Goal: Task Accomplishment & Management: Use online tool/utility

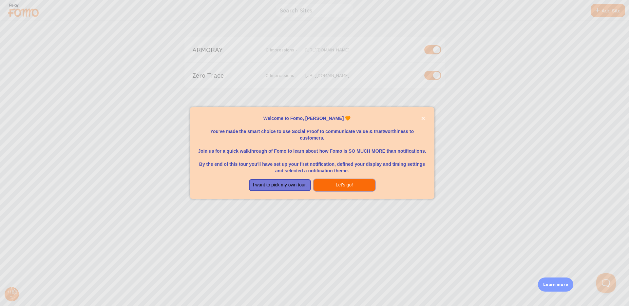
click at [341, 186] on button "Let's go!" at bounding box center [345, 185] width 62 height 12
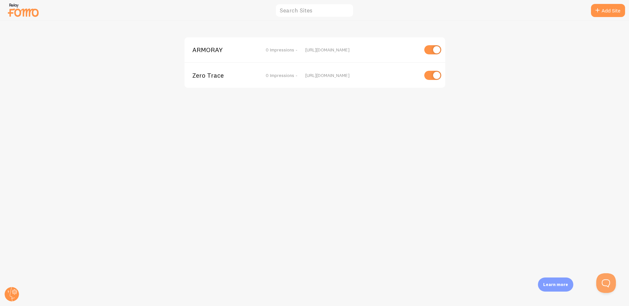
click at [216, 48] on span "ARMORAY" at bounding box center [218, 50] width 53 height 6
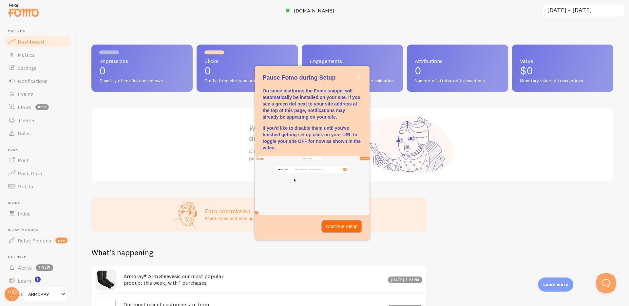
click at [338, 227] on p "Continue Setup" at bounding box center [342, 226] width 32 height 7
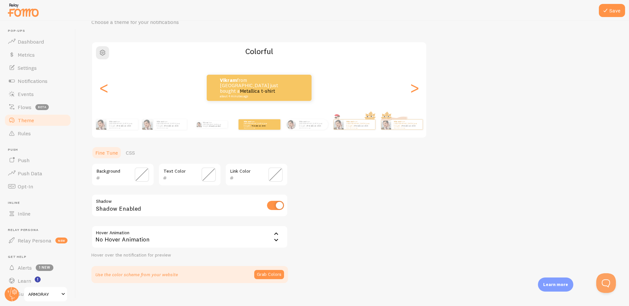
scroll to position [42, 0]
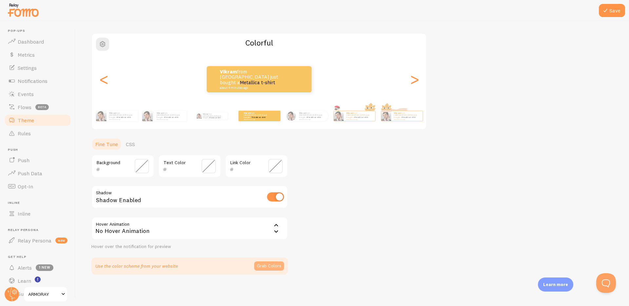
click at [277, 267] on button "Grab Colors" at bounding box center [269, 265] width 30 height 9
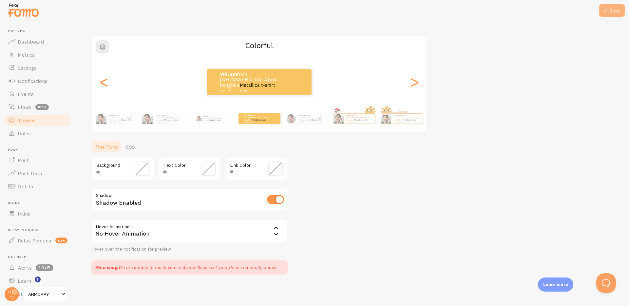
click at [615, 12] on button "Save" at bounding box center [612, 10] width 26 height 13
click at [29, 117] on span "Theme" at bounding box center [26, 120] width 16 height 7
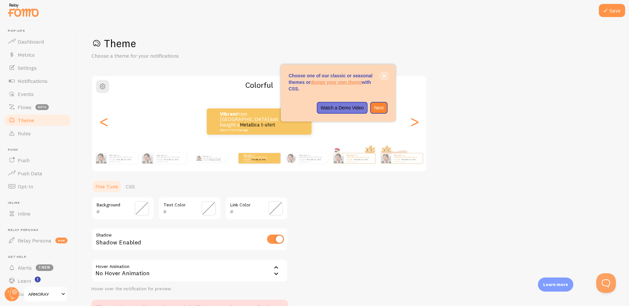
click at [384, 76] on icon "close," at bounding box center [384, 75] width 3 height 3
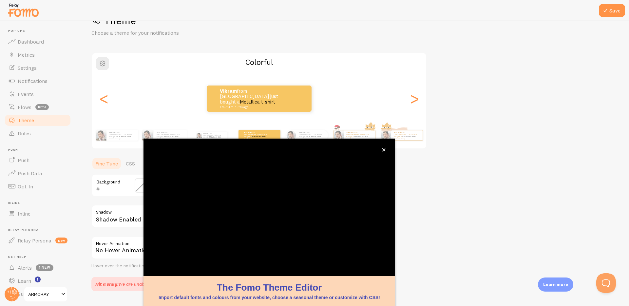
scroll to position [19, 0]
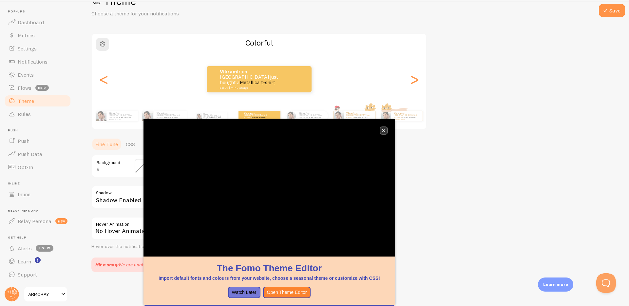
click at [383, 129] on icon "close," at bounding box center [384, 131] width 4 height 4
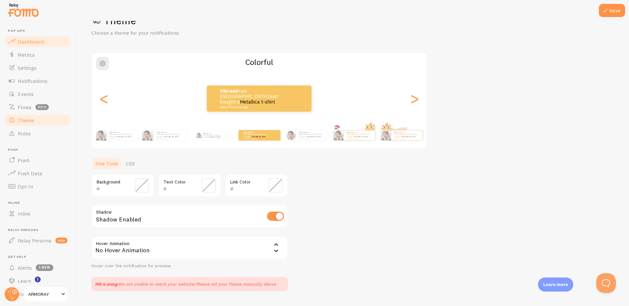
click at [32, 36] on link "Dashboard" at bounding box center [38, 41] width 68 height 13
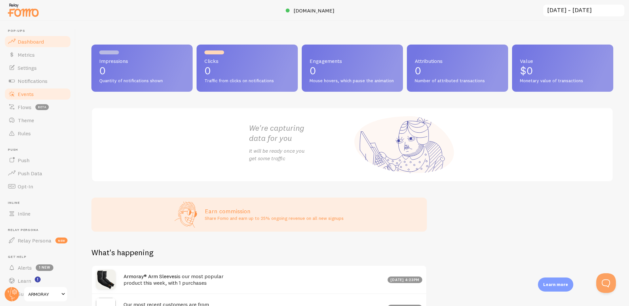
click at [38, 97] on link "Events" at bounding box center [38, 93] width 68 height 13
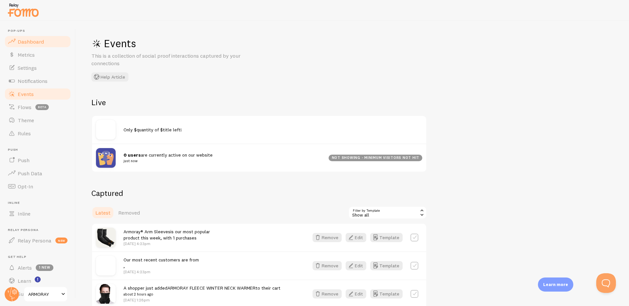
click at [27, 38] on span "Dashboard" at bounding box center [31, 41] width 26 height 7
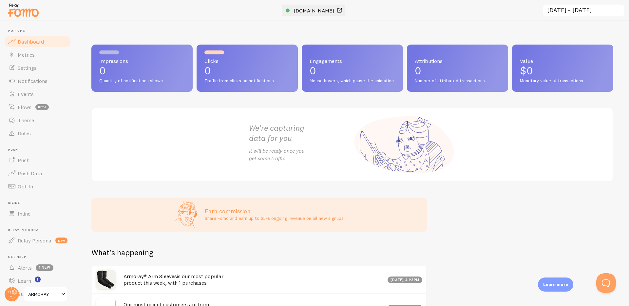
click at [313, 10] on span "www.armoray.com" at bounding box center [314, 10] width 41 height 7
click at [39, 65] on link "Settings" at bounding box center [38, 67] width 68 height 13
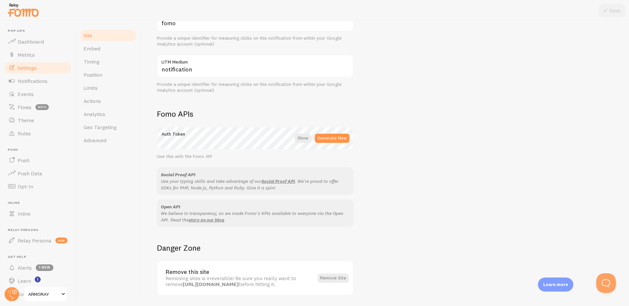
scroll to position [313, 0]
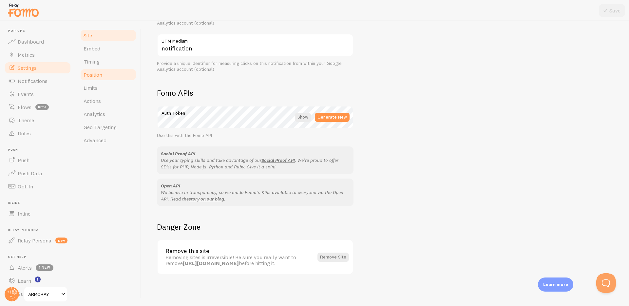
click at [107, 76] on link "Position" at bounding box center [108, 74] width 57 height 13
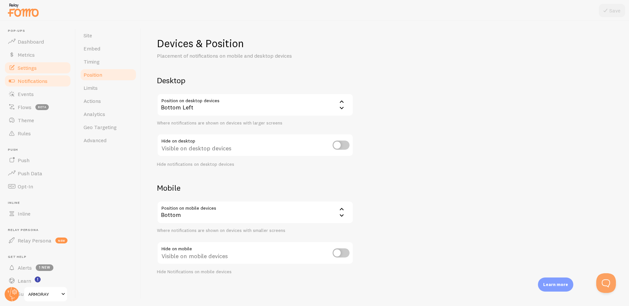
click at [39, 82] on span "Notifications" at bounding box center [33, 81] width 30 height 7
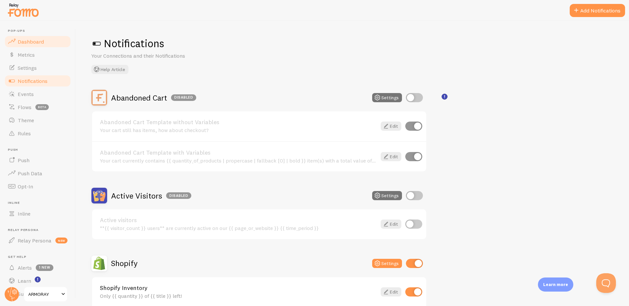
click at [33, 42] on span "Dashboard" at bounding box center [31, 41] width 26 height 7
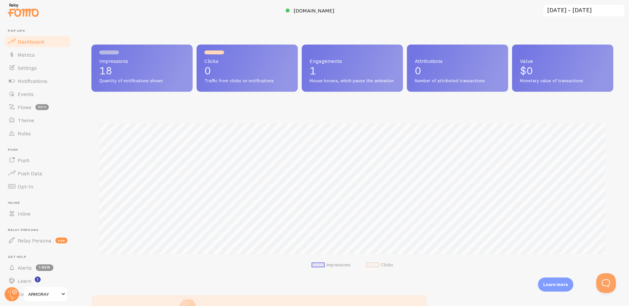
scroll to position [172, 522]
click at [320, 13] on span "[DOMAIN_NAME]" at bounding box center [314, 10] width 41 height 7
click at [43, 290] on link "ARMORAY" at bounding box center [46, 294] width 44 height 16
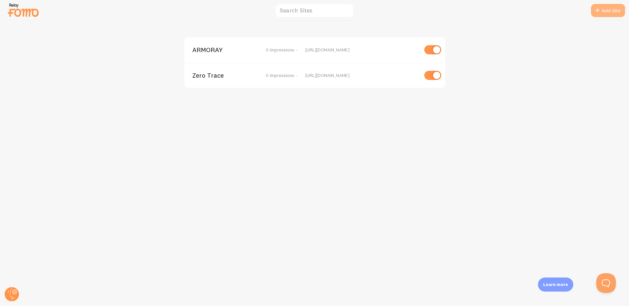
click at [605, 14] on link "Add Site" at bounding box center [608, 10] width 34 height 13
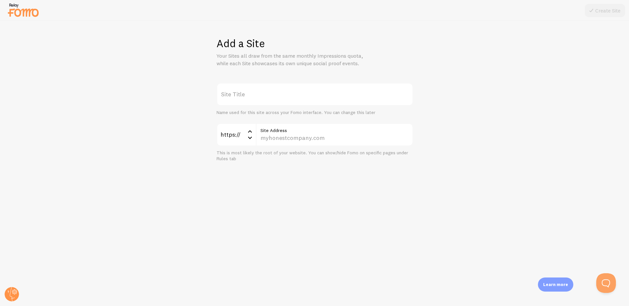
click at [273, 104] on label "Site Title" at bounding box center [315, 94] width 197 height 23
click at [273, 104] on input "Site Title" at bounding box center [315, 94] width 197 height 23
type input "Holy Strips"
click at [298, 138] on input "Site Address" at bounding box center [334, 134] width 157 height 23
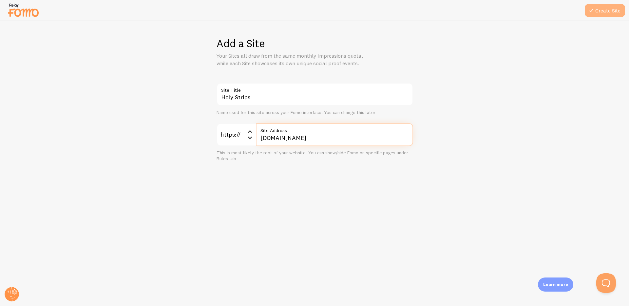
type input "holystrips.com"
click at [613, 9] on button "Create Site" at bounding box center [605, 10] width 40 height 13
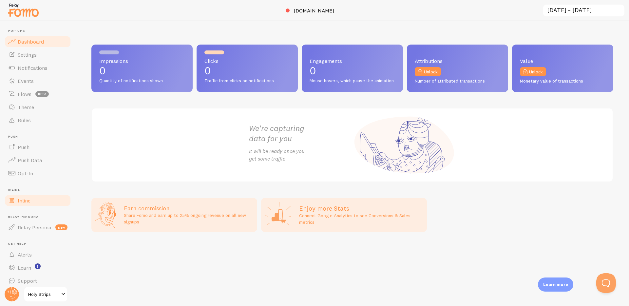
scroll to position [5, 0]
click at [45, 294] on span "Holy Strips" at bounding box center [43, 294] width 31 height 8
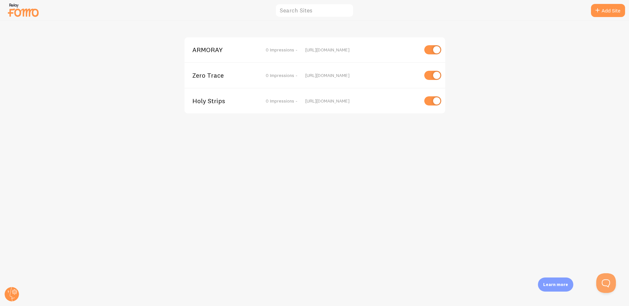
click at [318, 101] on div "https://holystrips.com" at bounding box center [361, 101] width 113 height 6
click at [220, 104] on span "Holy Strips" at bounding box center [218, 101] width 53 height 6
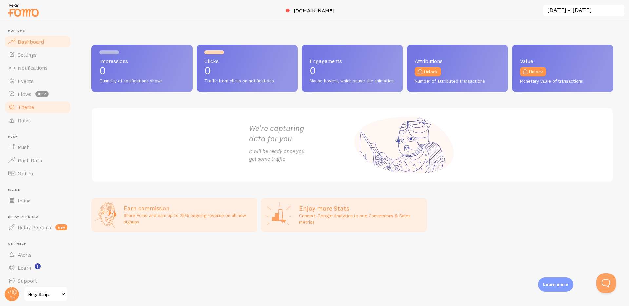
click at [35, 106] on link "Theme" at bounding box center [38, 107] width 68 height 13
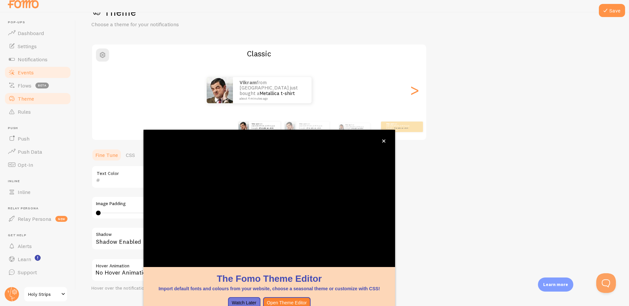
scroll to position [1, 0]
click at [31, 76] on link "Events" at bounding box center [38, 71] width 68 height 13
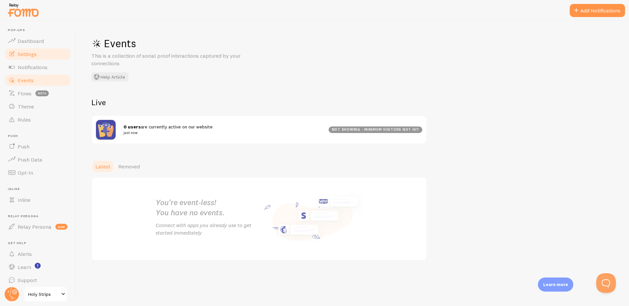
click at [34, 55] on span "Settings" at bounding box center [27, 54] width 19 height 7
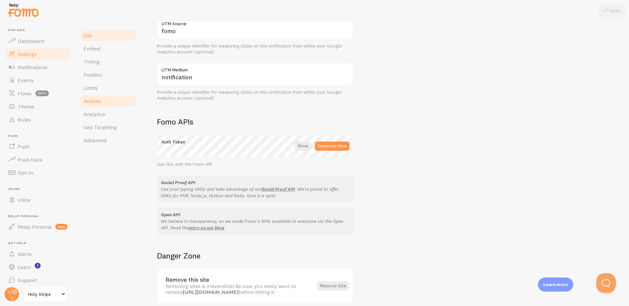
scroll to position [284, 0]
click at [103, 75] on link "Position" at bounding box center [108, 74] width 57 height 13
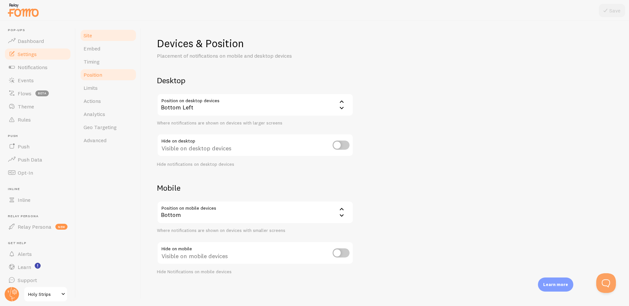
click at [89, 35] on span "Site" at bounding box center [88, 35] width 9 height 7
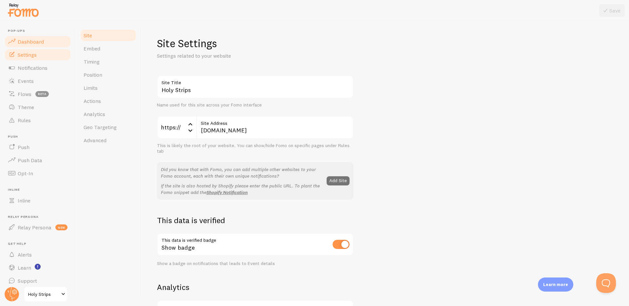
click at [36, 43] on span "Dashboard" at bounding box center [31, 41] width 26 height 7
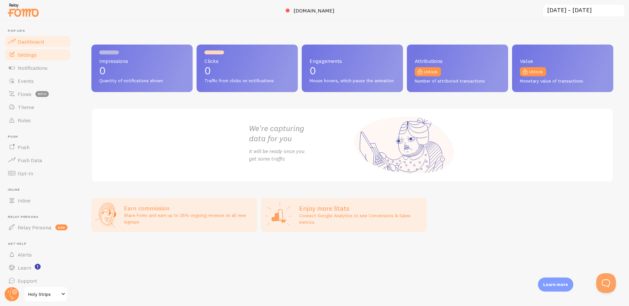
click at [34, 59] on link "Settings" at bounding box center [38, 54] width 68 height 13
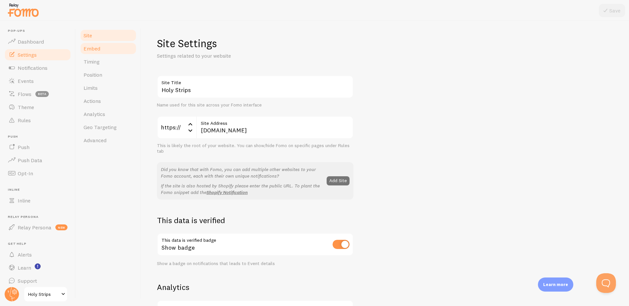
click at [107, 49] on link "Embed" at bounding box center [108, 48] width 57 height 13
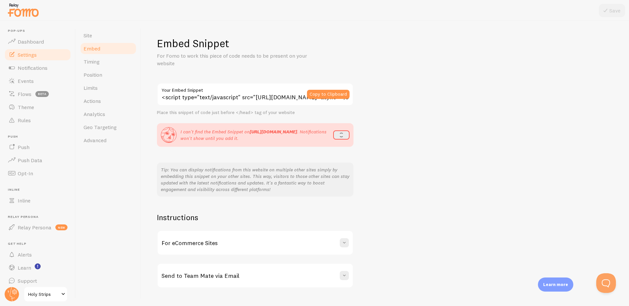
scroll to position [13, 0]
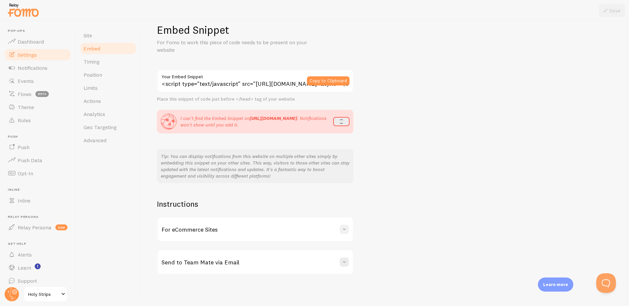
click at [344, 232] on span at bounding box center [344, 229] width 7 height 7
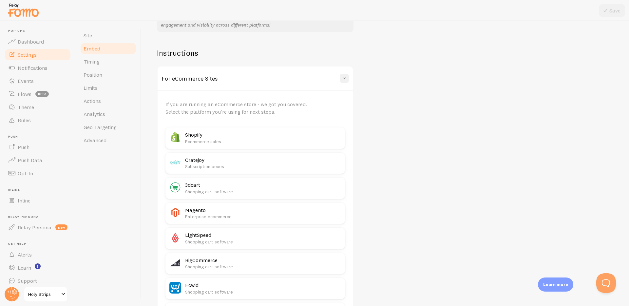
scroll to position [165, 0]
click at [198, 136] on h2 "Shopify" at bounding box center [263, 134] width 156 height 7
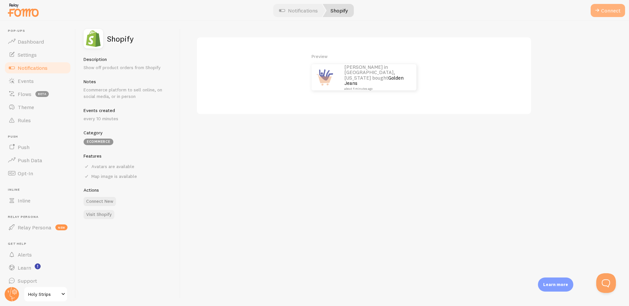
click at [607, 12] on button "Connect" at bounding box center [608, 10] width 34 height 13
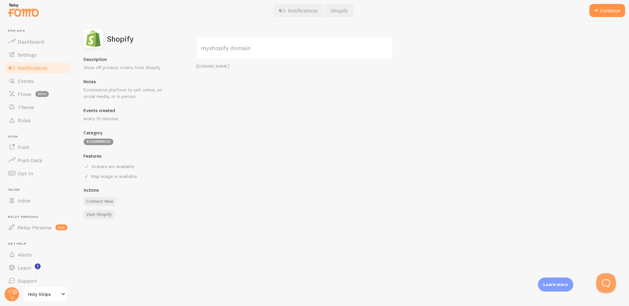
click at [280, 49] on label "myshopify domain" at bounding box center [294, 48] width 197 height 23
click at [280, 49] on input "myshopify domain" at bounding box center [294, 48] width 197 height 23
paste input "holystrips.myshopify.com"
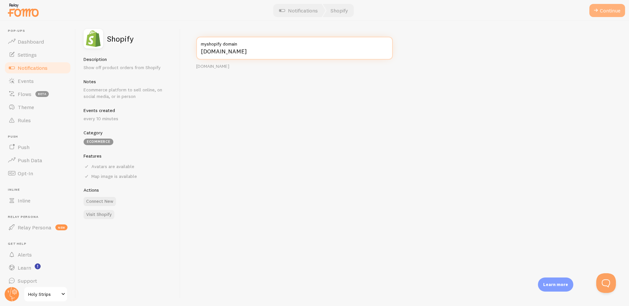
type input "holystrips.myshopify.com"
click at [609, 12] on button "Continue" at bounding box center [607, 10] width 36 height 13
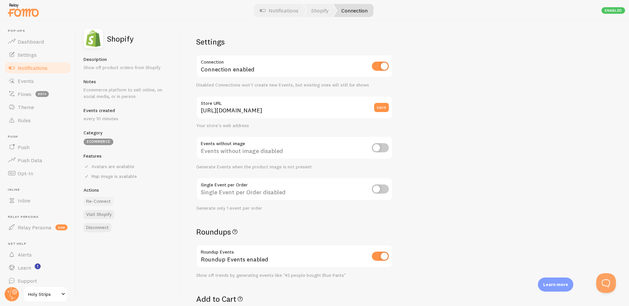
click at [102, 199] on button "Re-Connect" at bounding box center [99, 201] width 30 height 9
click at [99, 201] on button "Re-Connect" at bounding box center [99, 201] width 30 height 9
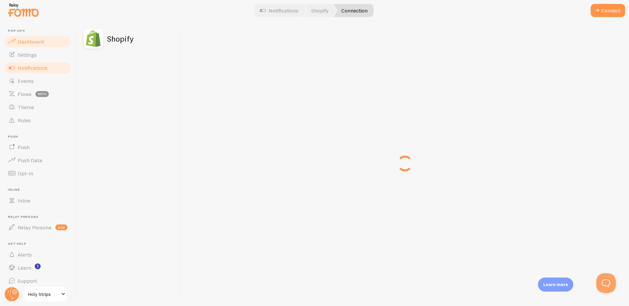
click at [28, 39] on span "Dashboard" at bounding box center [31, 41] width 26 height 7
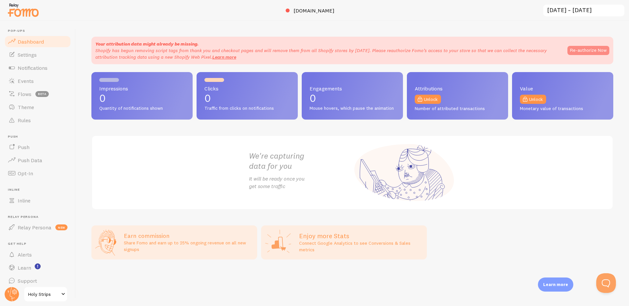
click at [594, 50] on button "Re-authorize Now" at bounding box center [589, 50] width 42 height 9
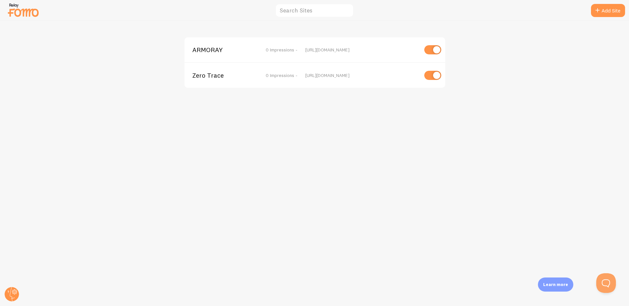
click at [406, 178] on div "ARMORAY 0 Impressions - http://www.armoray.com Zero Trace 0 Impressions - https…" at bounding box center [314, 163] width 629 height 285
